Goal: Check status: Check status

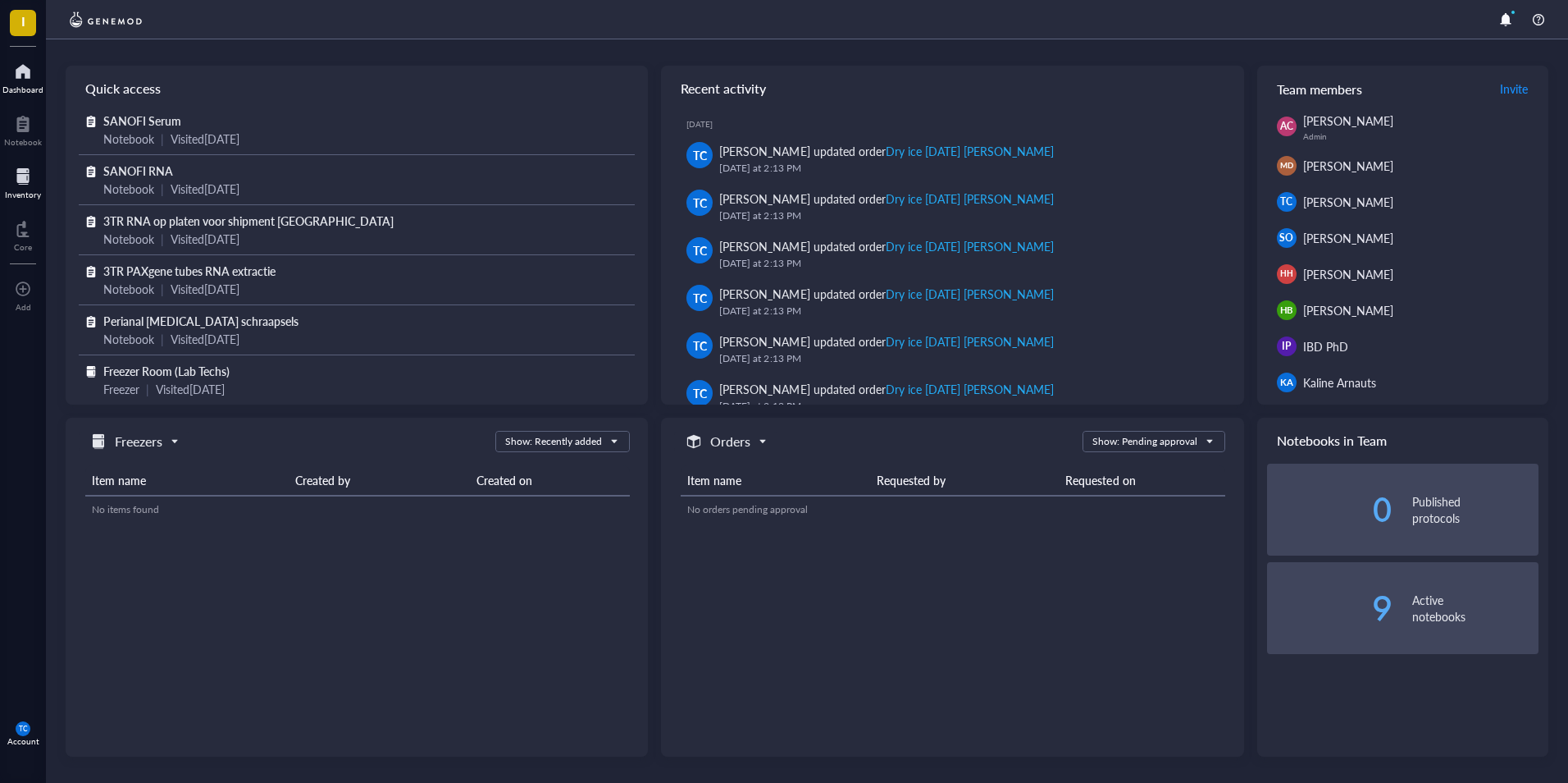
click at [21, 179] on div at bounding box center [22, 176] width 36 height 26
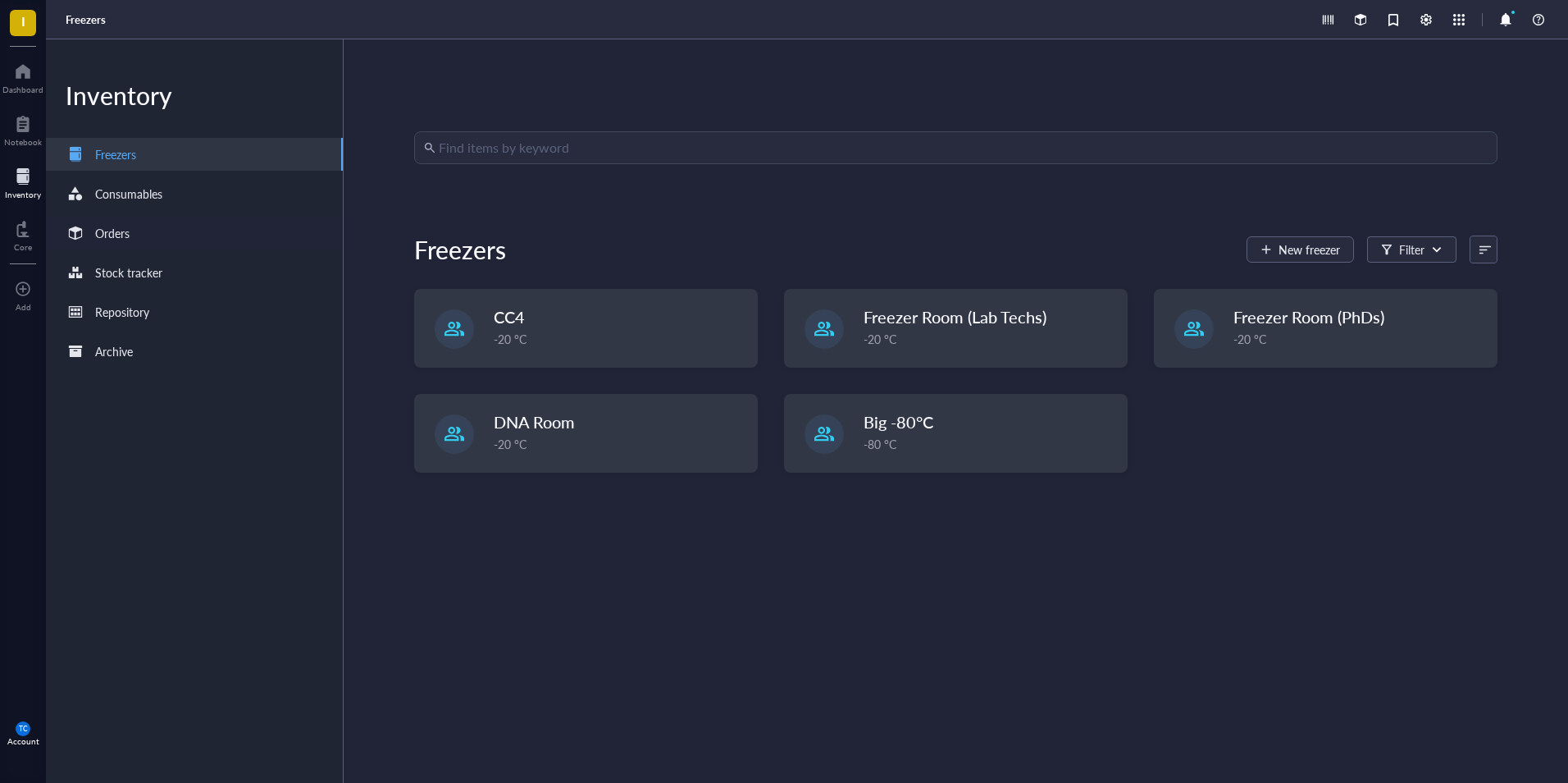
click at [128, 233] on div "Orders" at bounding box center [112, 232] width 34 height 18
